Goal: Book appointment/travel/reservation

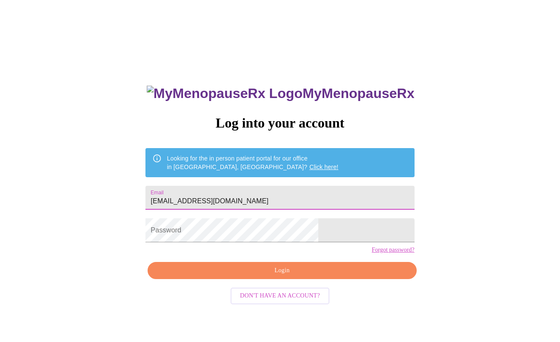
type input "[EMAIL_ADDRESS][DOMAIN_NAME]"
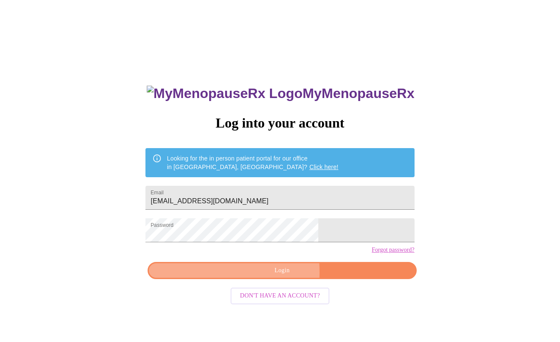
click at [232, 276] on span "Login" at bounding box center [281, 270] width 249 height 11
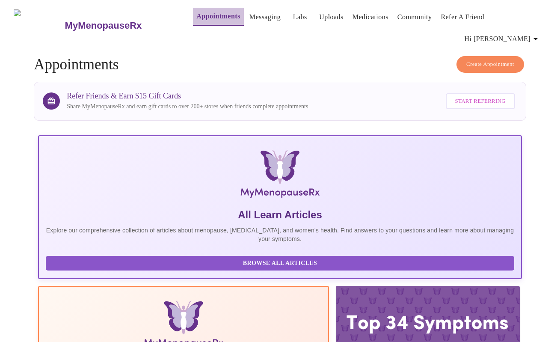
click at [196, 19] on link "Appointments" at bounding box center [218, 16] width 44 height 12
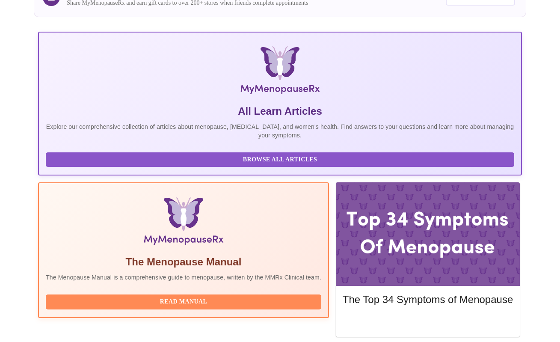
scroll to position [126, 0]
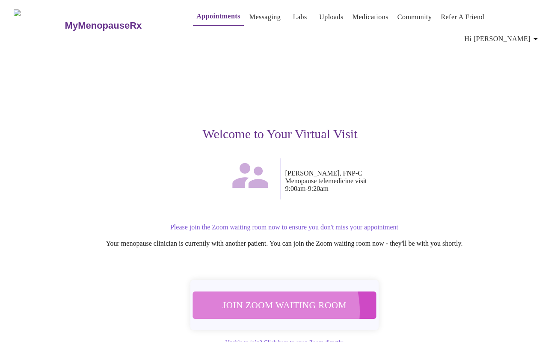
click at [258, 297] on span "Join Zoom Waiting Room" at bounding box center [284, 305] width 161 height 16
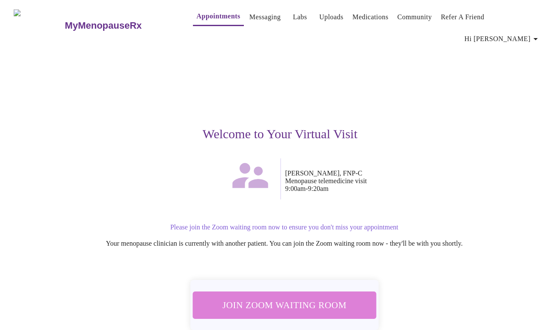
click at [292, 297] on span "Join Zoom Waiting Room" at bounding box center [284, 305] width 161 height 16
